Goal: Information Seeking & Learning: Learn about a topic

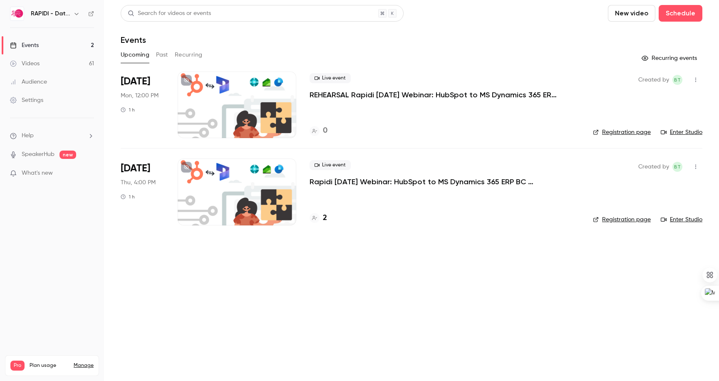
click at [368, 97] on p "REHEARSAL Rapidi [DATE] Webinar: HubSpot to MS Dynamics 365 ERP BC Integration" at bounding box center [435, 95] width 250 height 10
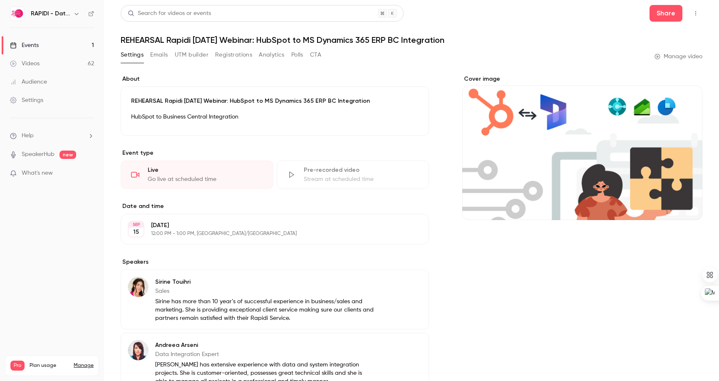
click at [158, 52] on button "Emails" at bounding box center [158, 54] width 17 height 13
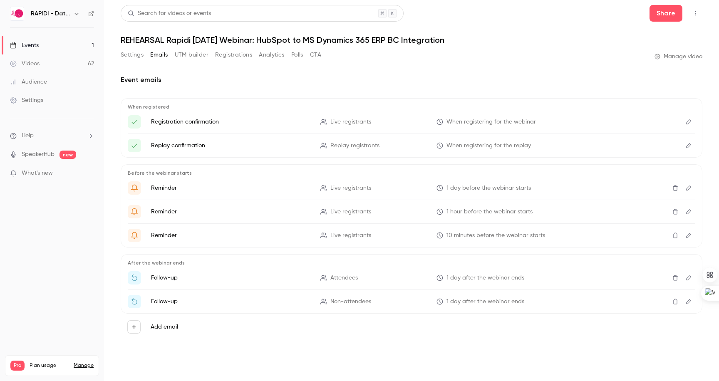
click at [194, 57] on button "UTM builder" at bounding box center [192, 54] width 34 height 13
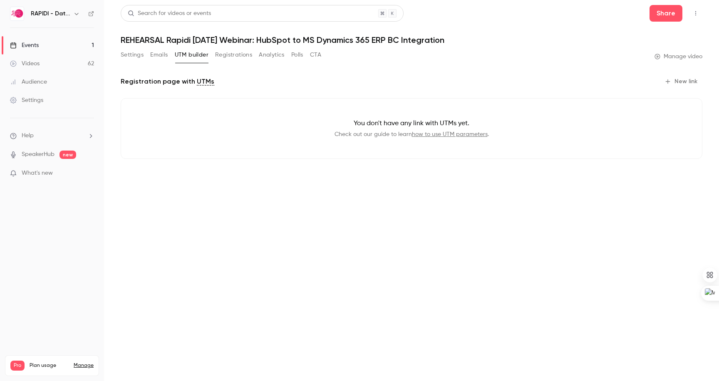
click at [237, 56] on button "Registrations" at bounding box center [233, 54] width 37 height 13
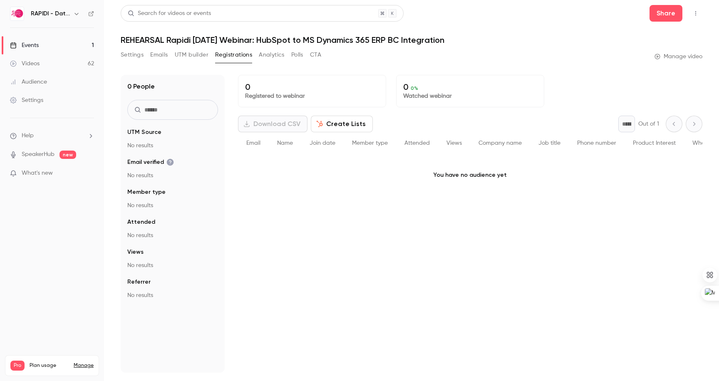
click at [270, 57] on button "Analytics" at bounding box center [272, 54] width 26 height 13
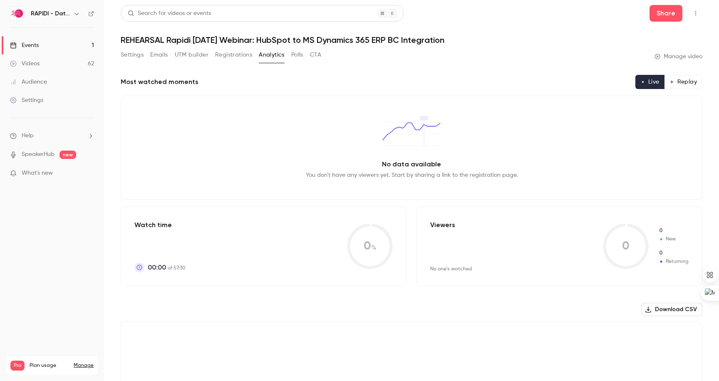
click at [129, 60] on button "Settings" at bounding box center [132, 54] width 23 height 13
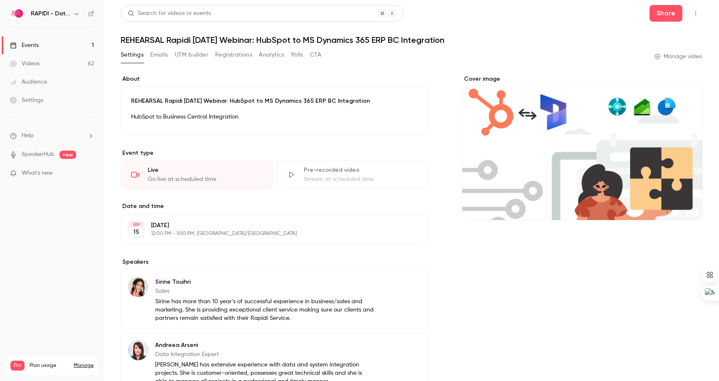
click at [49, 46] on link "Events 1" at bounding box center [52, 45] width 104 height 18
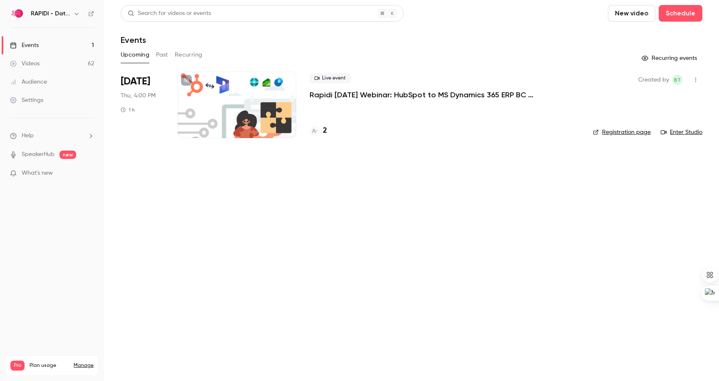
click at [159, 53] on button "Past" at bounding box center [162, 54] width 12 height 13
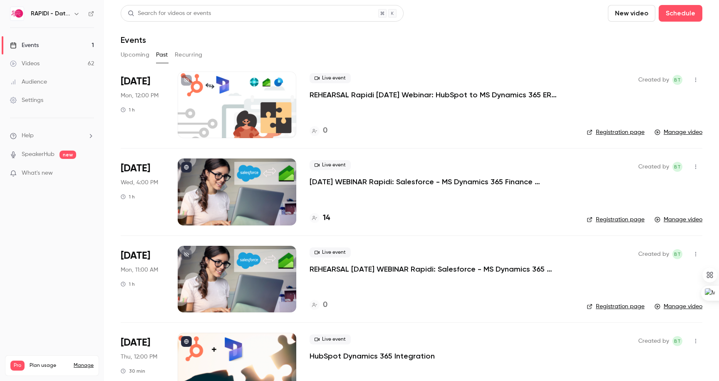
click at [368, 96] on p "REHEARSAL Rapidi [DATE] Webinar: HubSpot to MS Dynamics 365 ERP BC Integration" at bounding box center [435, 95] width 250 height 10
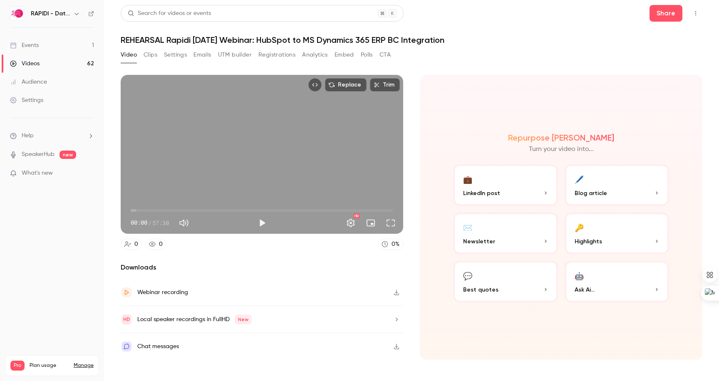
click at [396, 294] on icon "button" at bounding box center [396, 293] width 7 height 6
click at [132, 294] on div at bounding box center [127, 293] width 12 height 12
click at [625, 232] on button "🔑 Highlights" at bounding box center [617, 234] width 105 height 42
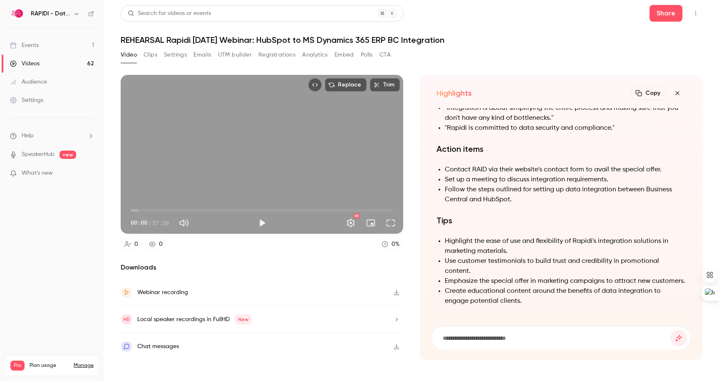
click at [682, 93] on icon "button" at bounding box center [678, 93] width 10 height 7
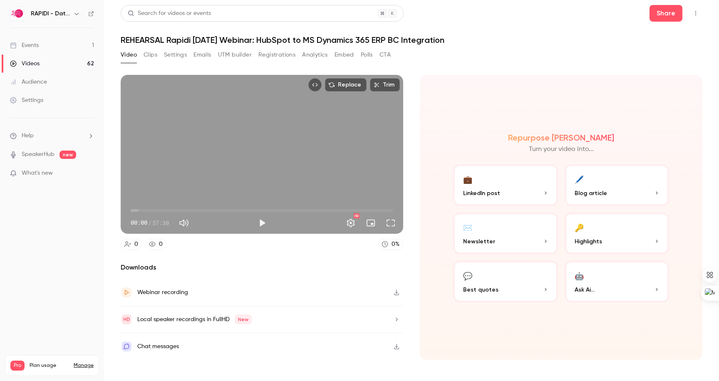
click at [65, 15] on h6 "RAPIDI - Data Integration Solutions" at bounding box center [50, 14] width 39 height 8
click at [86, 14] on div "RAPIDI - Data Integration Solutions" at bounding box center [52, 14] width 84 height 14
click at [89, 14] on icon at bounding box center [91, 13] width 5 height 5
click at [37, 63] on div "Videos" at bounding box center [25, 64] width 30 height 8
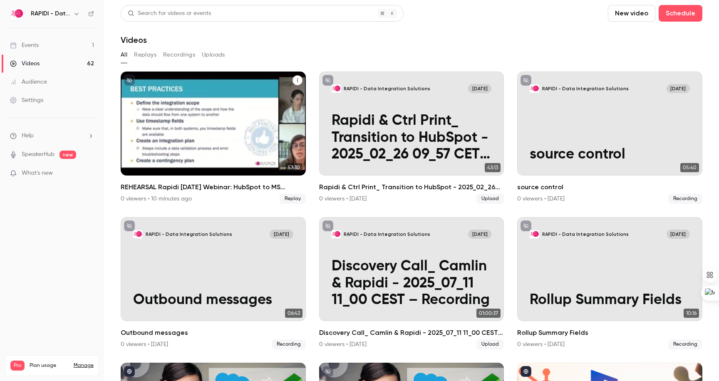
click at [129, 80] on icon "unpublished" at bounding box center [129, 80] width 5 height 5
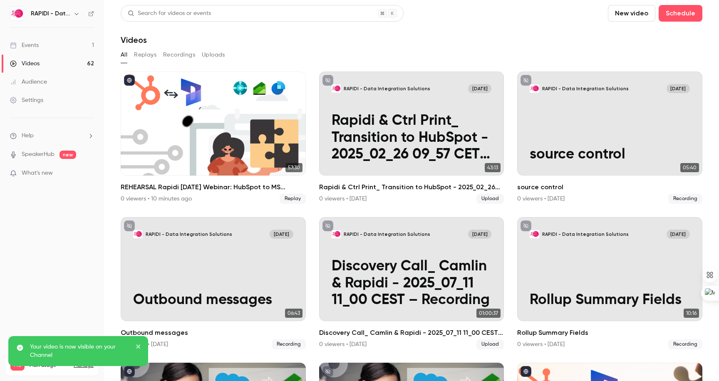
click at [91, 13] on icon at bounding box center [91, 13] width 5 height 5
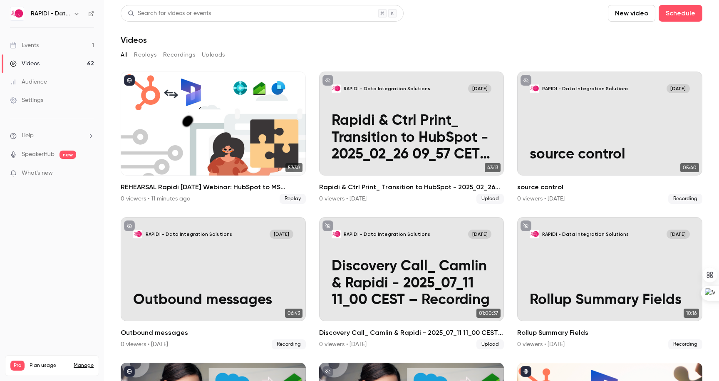
click at [47, 63] on link "Videos 62" at bounding box center [52, 64] width 104 height 18
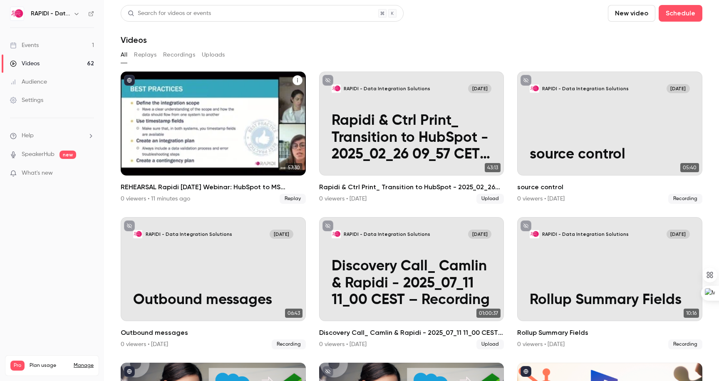
click at [231, 137] on div "REHEARSAL Rapidi 15 SEP 25 Webinar: HubSpot to MS Dynamics 365 ERP BC Integrati…" at bounding box center [213, 124] width 185 height 104
